Goal: Share content

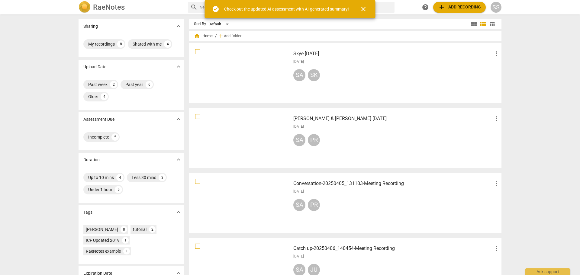
click at [236, 141] on div at bounding box center [239, 138] width 97 height 56
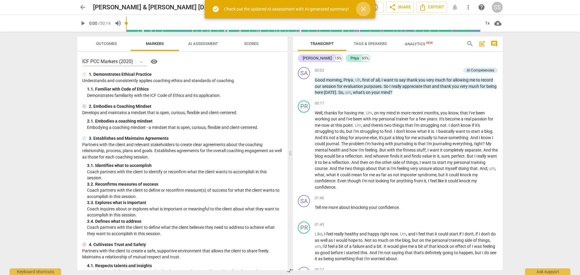
click at [360, 11] on span "close" at bounding box center [363, 8] width 7 height 7
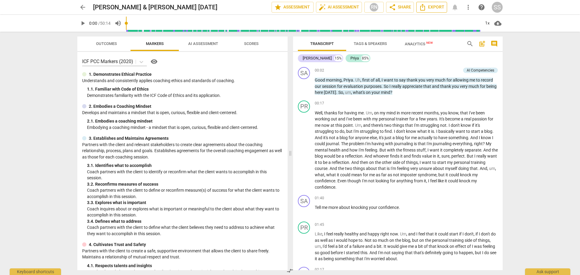
click at [433, 8] on span "Export" at bounding box center [431, 7] width 25 height 7
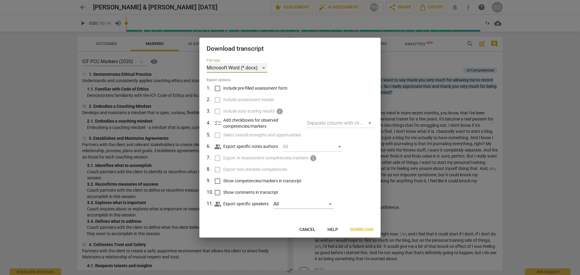
click at [266, 70] on div "Microsoft Word (*.docx)" at bounding box center [237, 68] width 61 height 10
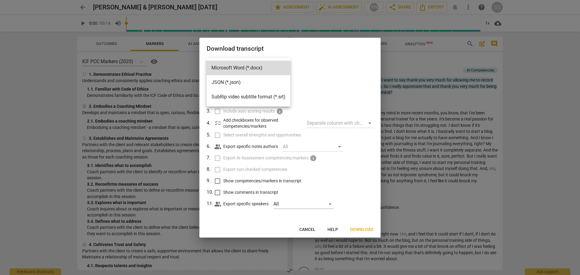
click at [536, 61] on div at bounding box center [290, 137] width 580 height 275
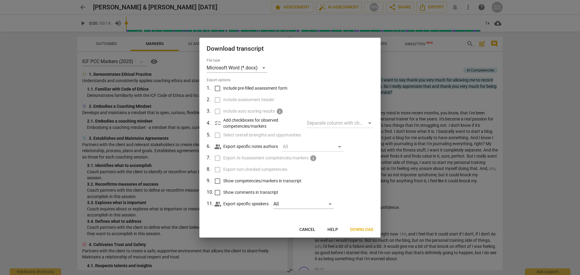
click at [397, 7] on div at bounding box center [290, 137] width 580 height 275
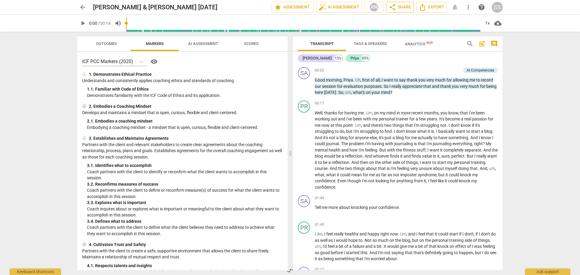
click at [397, 7] on span "share Share" at bounding box center [400, 7] width 22 height 7
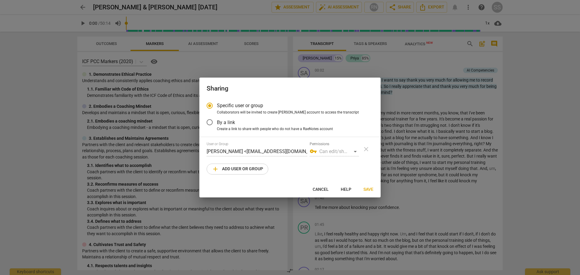
click at [331, 150] on div "vpn_key Can edit/share" at bounding box center [334, 152] width 49 height 10
click at [355, 151] on div "vpn_key Can edit/share" at bounding box center [334, 152] width 49 height 10
click at [233, 167] on span "add Add user or group" at bounding box center [237, 169] width 51 height 7
radio input "false"
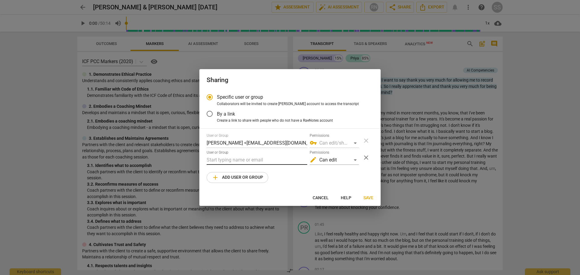
click at [259, 159] on input "text" at bounding box center [257, 160] width 101 height 10
type input "[EMAIL_ADDRESS][DOMAIN_NAME]"
click at [367, 199] on span "Save" at bounding box center [369, 198] width 10 height 6
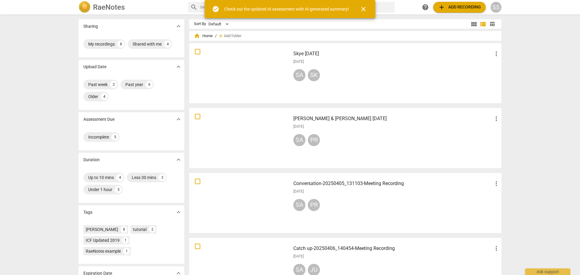
click at [306, 121] on h3 "[PERSON_NAME] & [PERSON_NAME] [DATE]" at bounding box center [392, 118] width 199 height 7
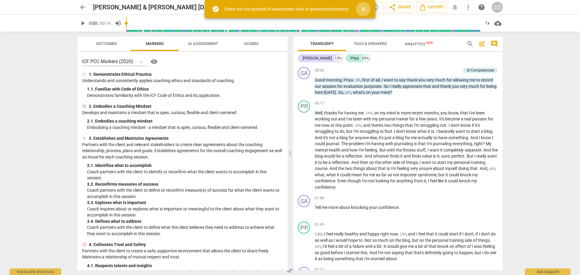
click at [363, 7] on span "close" at bounding box center [363, 8] width 7 height 7
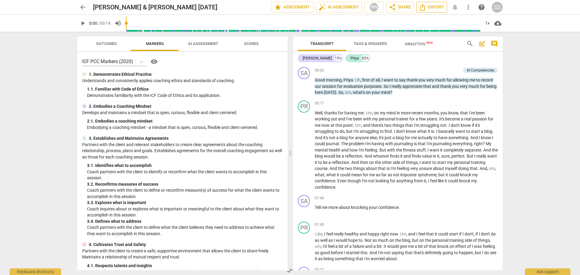
click at [426, 8] on span "Export" at bounding box center [431, 7] width 25 height 7
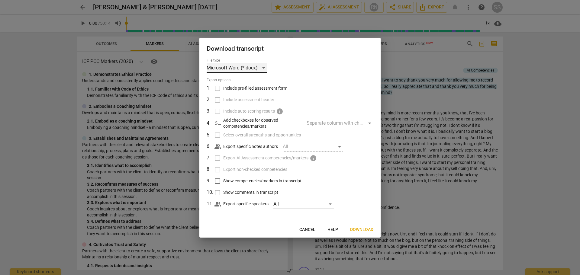
click at [265, 68] on div "Microsoft Word (*.docx)" at bounding box center [237, 68] width 61 height 10
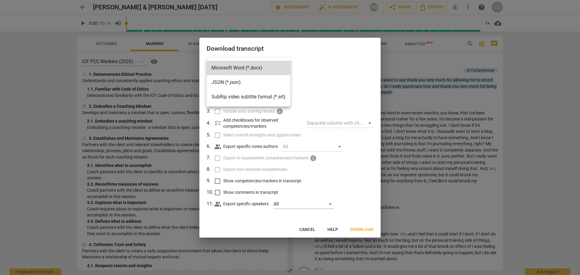
click at [236, 82] on li "JSON (*.json)" at bounding box center [249, 82] width 84 height 15
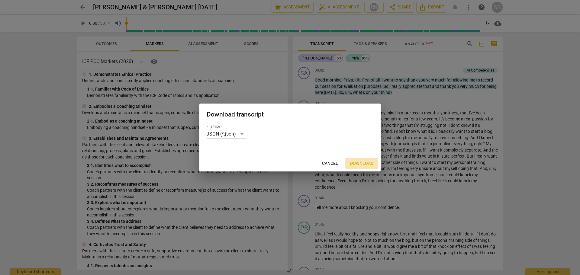
click at [364, 165] on span "Download" at bounding box center [361, 164] width 23 height 6
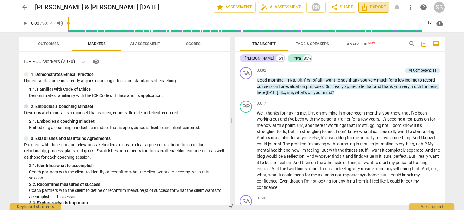
click at [366, 5] on icon "Export" at bounding box center [364, 7] width 7 height 7
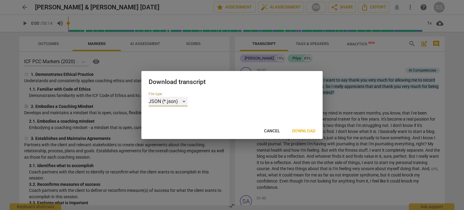
click at [182, 99] on div "JSON (*.json)" at bounding box center [168, 102] width 39 height 10
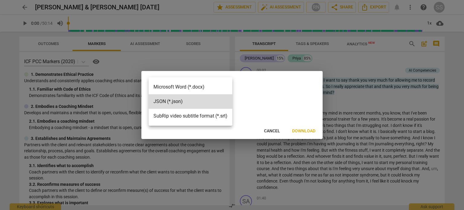
click at [304, 131] on div at bounding box center [232, 105] width 464 height 210
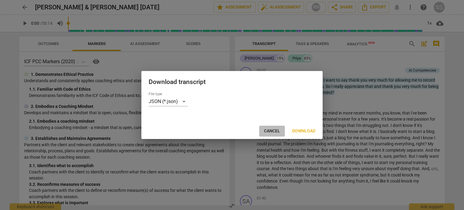
click at [271, 129] on span "Cancel" at bounding box center [272, 131] width 16 height 6
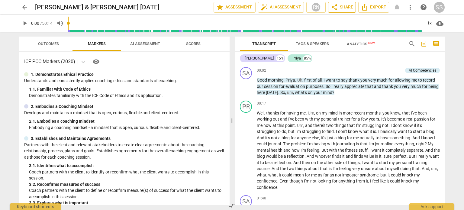
click at [347, 7] on span "share Share" at bounding box center [342, 7] width 22 height 7
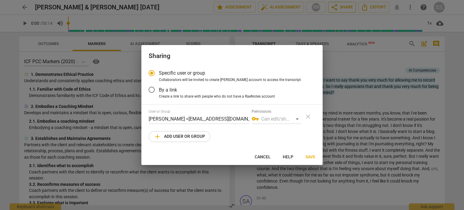
radio input "false"
click at [149, 88] on input "By a link" at bounding box center [151, 90] width 15 height 15
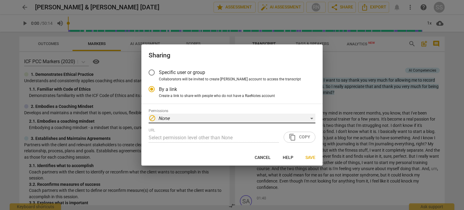
click at [312, 118] on div "block None" at bounding box center [232, 119] width 167 height 10
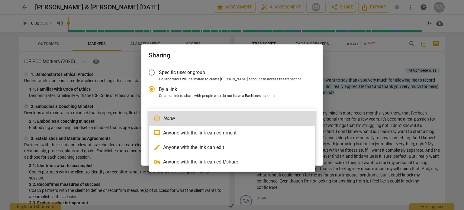
click at [293, 91] on div at bounding box center [232, 105] width 464 height 210
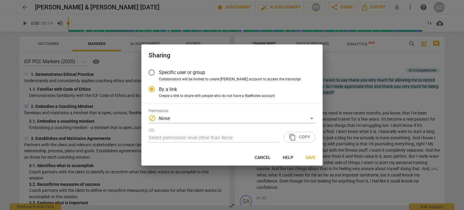
click at [297, 137] on div "URL Select permission level other than None content_copy Copy" at bounding box center [232, 135] width 167 height 15
click at [304, 137] on div "URL Select permission level other than None content_copy Copy" at bounding box center [232, 135] width 167 height 15
click at [307, 157] on span "Save" at bounding box center [311, 158] width 10 height 6
radio input "false"
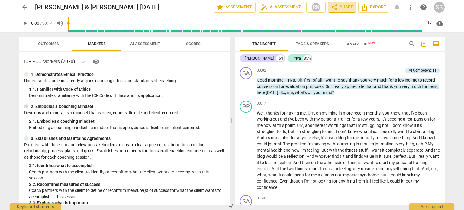
click at [345, 7] on span "share Share" at bounding box center [342, 7] width 22 height 7
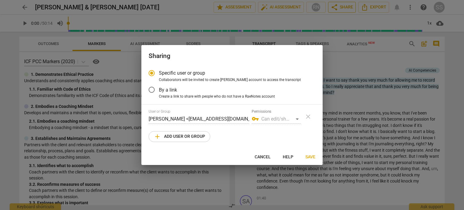
radio input "false"
click at [153, 90] on input "By a link" at bounding box center [151, 90] width 15 height 15
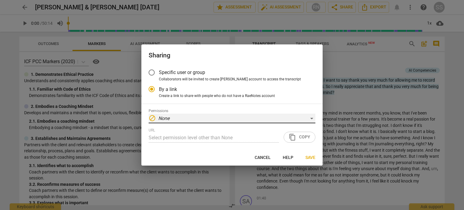
click at [313, 117] on div "block None" at bounding box center [232, 119] width 167 height 10
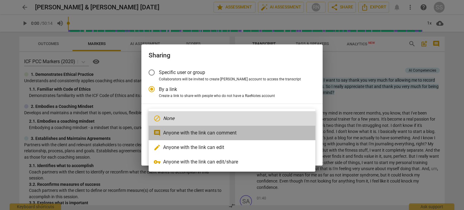
click at [230, 133] on li "comment Anyone with the link can comment" at bounding box center [232, 133] width 167 height 15
radio input "false"
type input "https://app.raenotes.com/meeting/ac57793d8ea24368af007fa58dc30135"
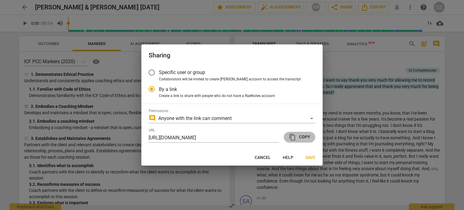
click at [300, 134] on span "content_copy Copy" at bounding box center [299, 137] width 21 height 7
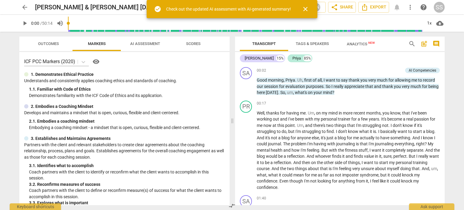
click at [305, 11] on span "close" at bounding box center [305, 8] width 7 height 7
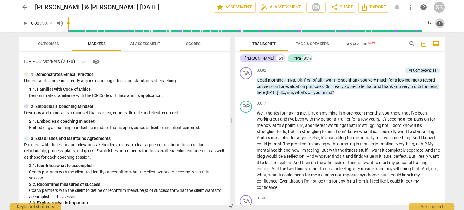
click at [440, 25] on span "cloud_download" at bounding box center [439, 23] width 7 height 7
click at [440, 25] on li "Download audio" at bounding box center [437, 23] width 45 height 15
